Goal: Task Accomplishment & Management: Manage account settings

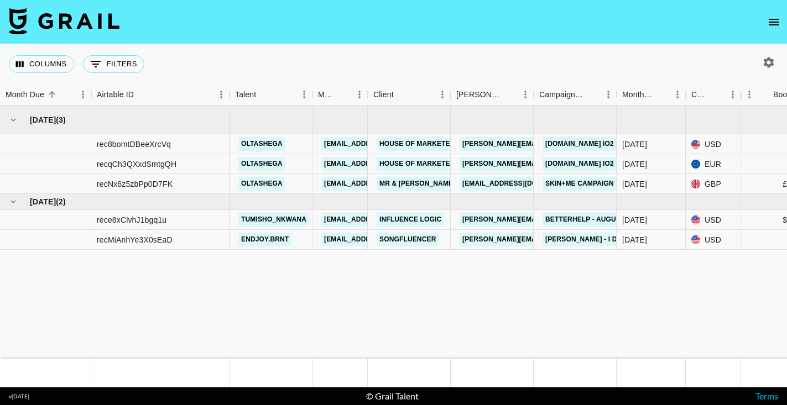
click at [776, 18] on icon "open drawer" at bounding box center [773, 21] width 13 height 13
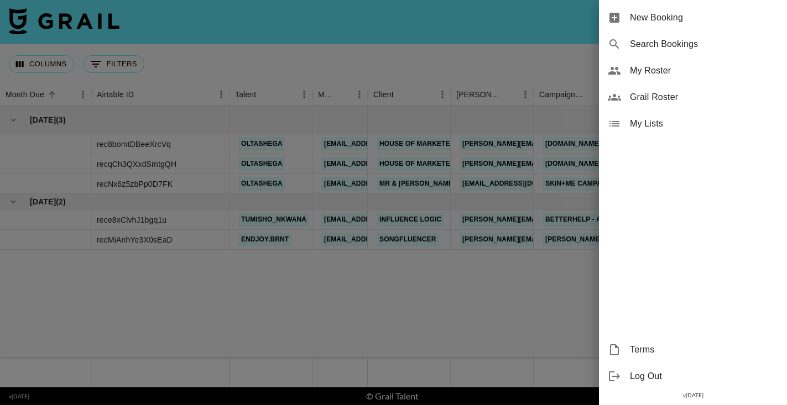
click at [640, 71] on span "My Roster" at bounding box center [704, 70] width 148 height 13
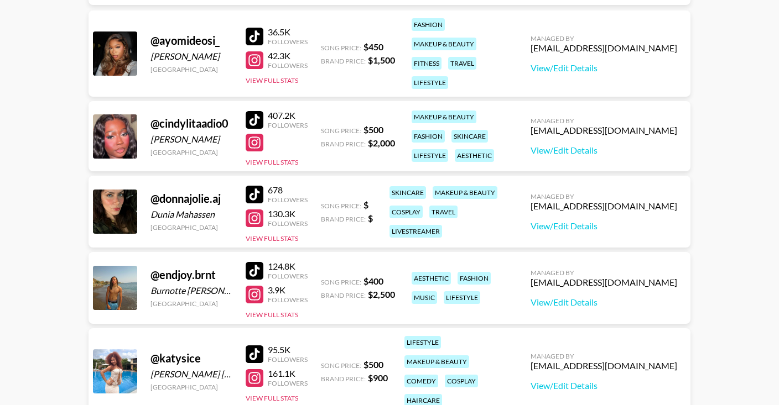
scroll to position [460, 0]
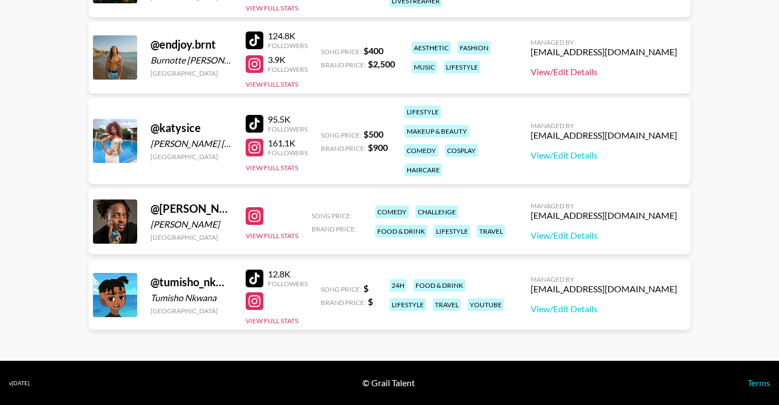
click at [565, 74] on link "View/Edit Details" at bounding box center [604, 71] width 147 height 11
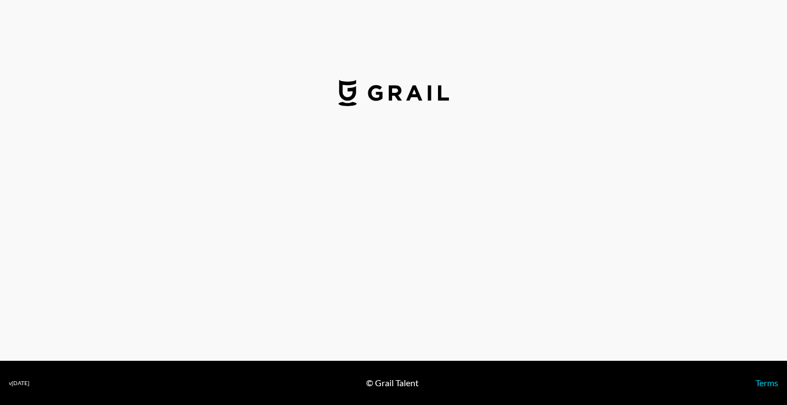
select select "USD"
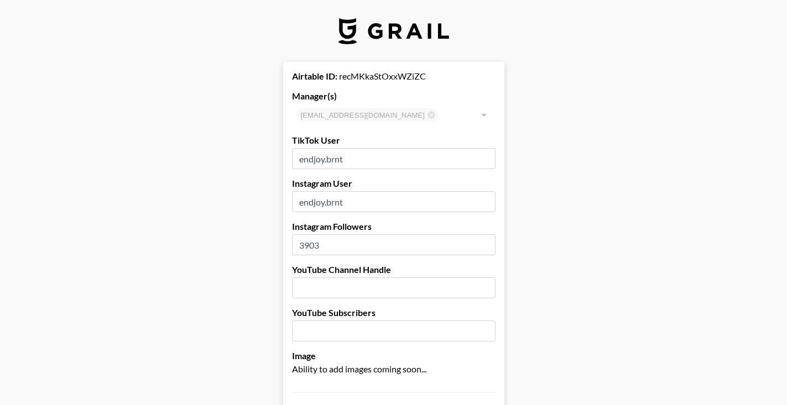
type input "[GEOGRAPHIC_DATA]"
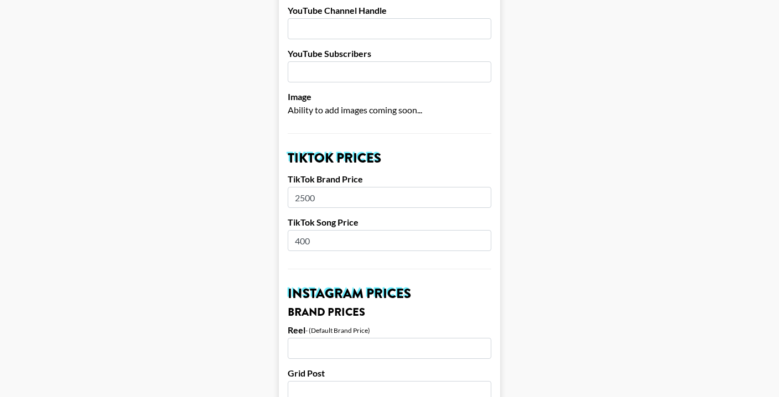
scroll to position [314, 0]
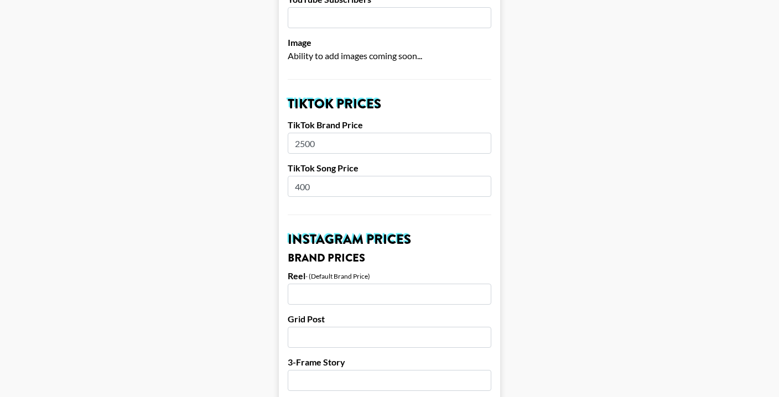
drag, startPoint x: 329, startPoint y: 188, endPoint x: 291, endPoint y: 183, distance: 38.5
type input "500"
drag, startPoint x: 303, startPoint y: 143, endPoint x: 272, endPoint y: 147, distance: 31.2
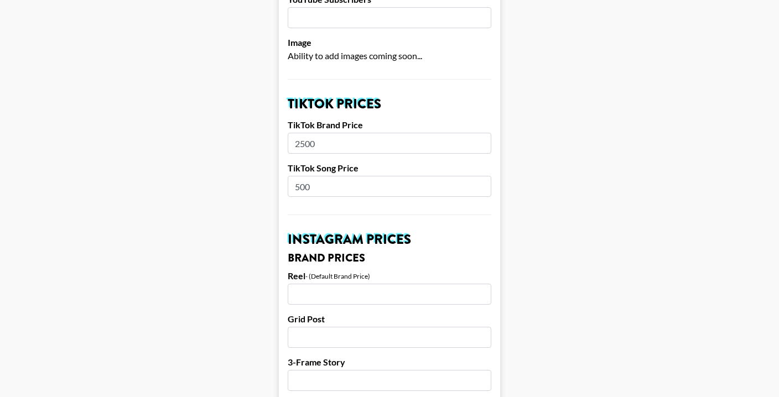
type input "1500"
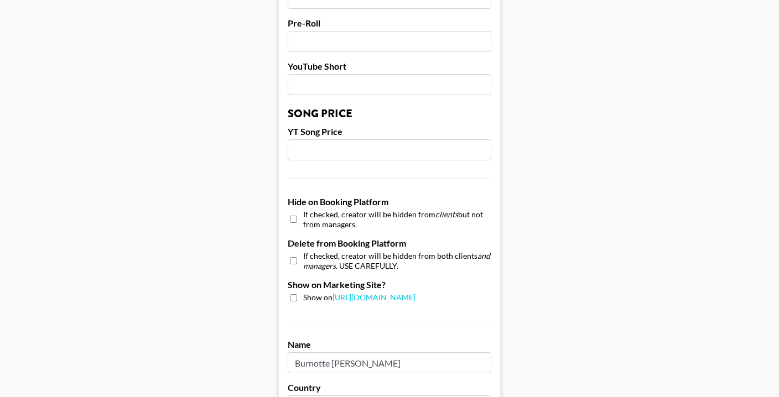
scroll to position [1102, 0]
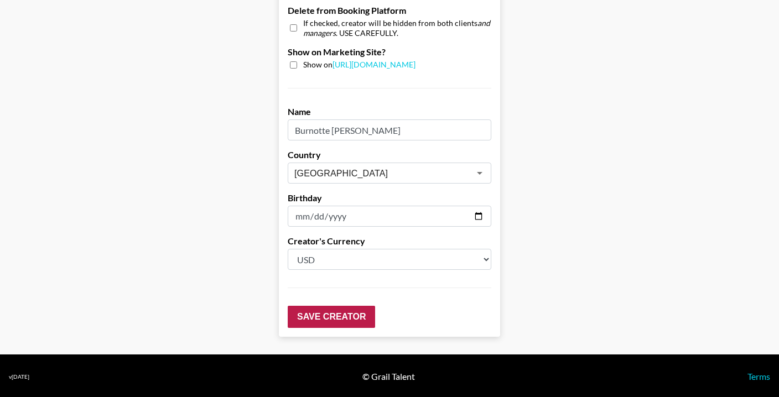
click at [322, 320] on input "Save Creator" at bounding box center [331, 317] width 87 height 22
